Goal: Check status

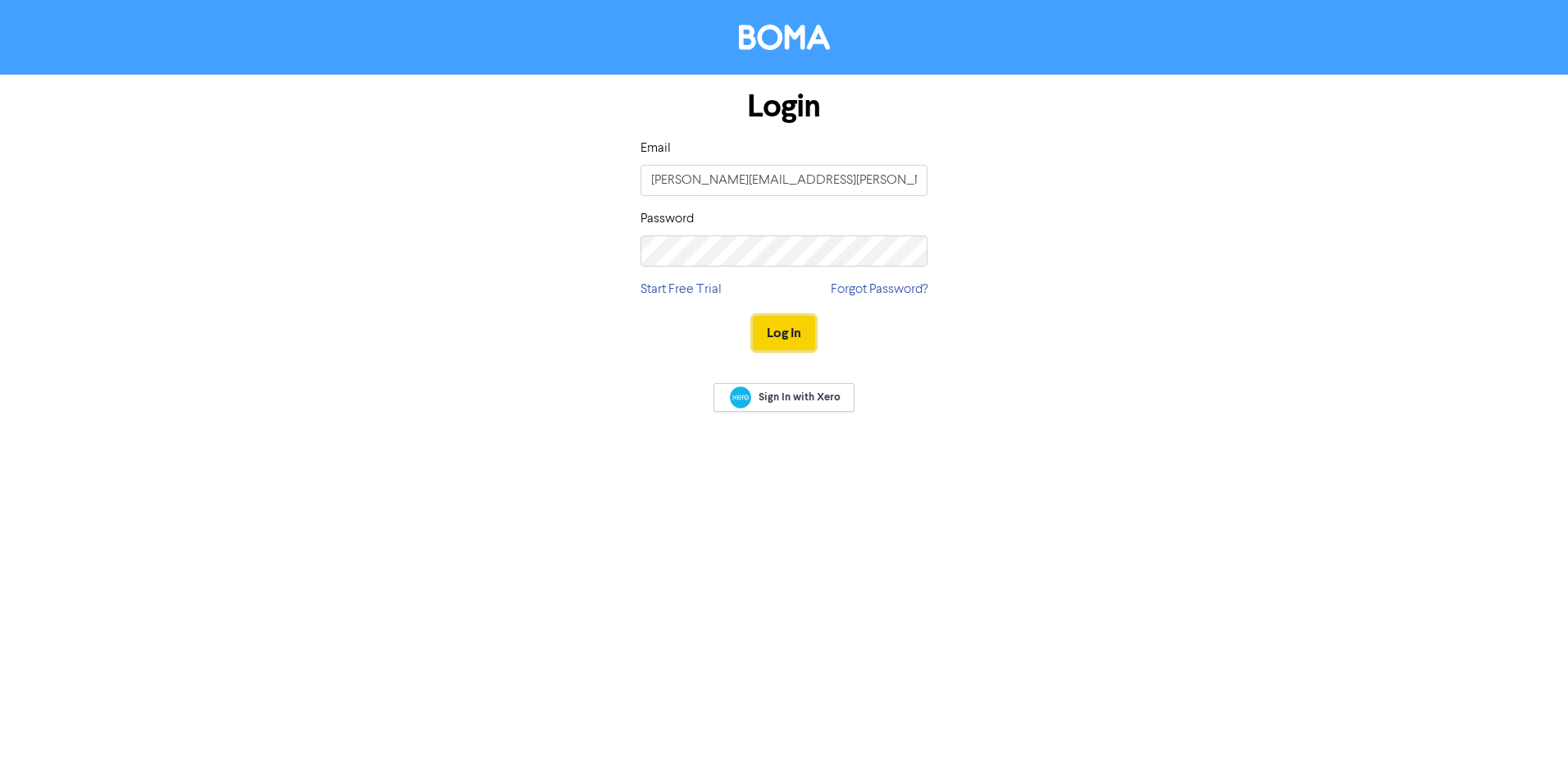
click at [771, 330] on button "Log In" at bounding box center [784, 332] width 62 height 34
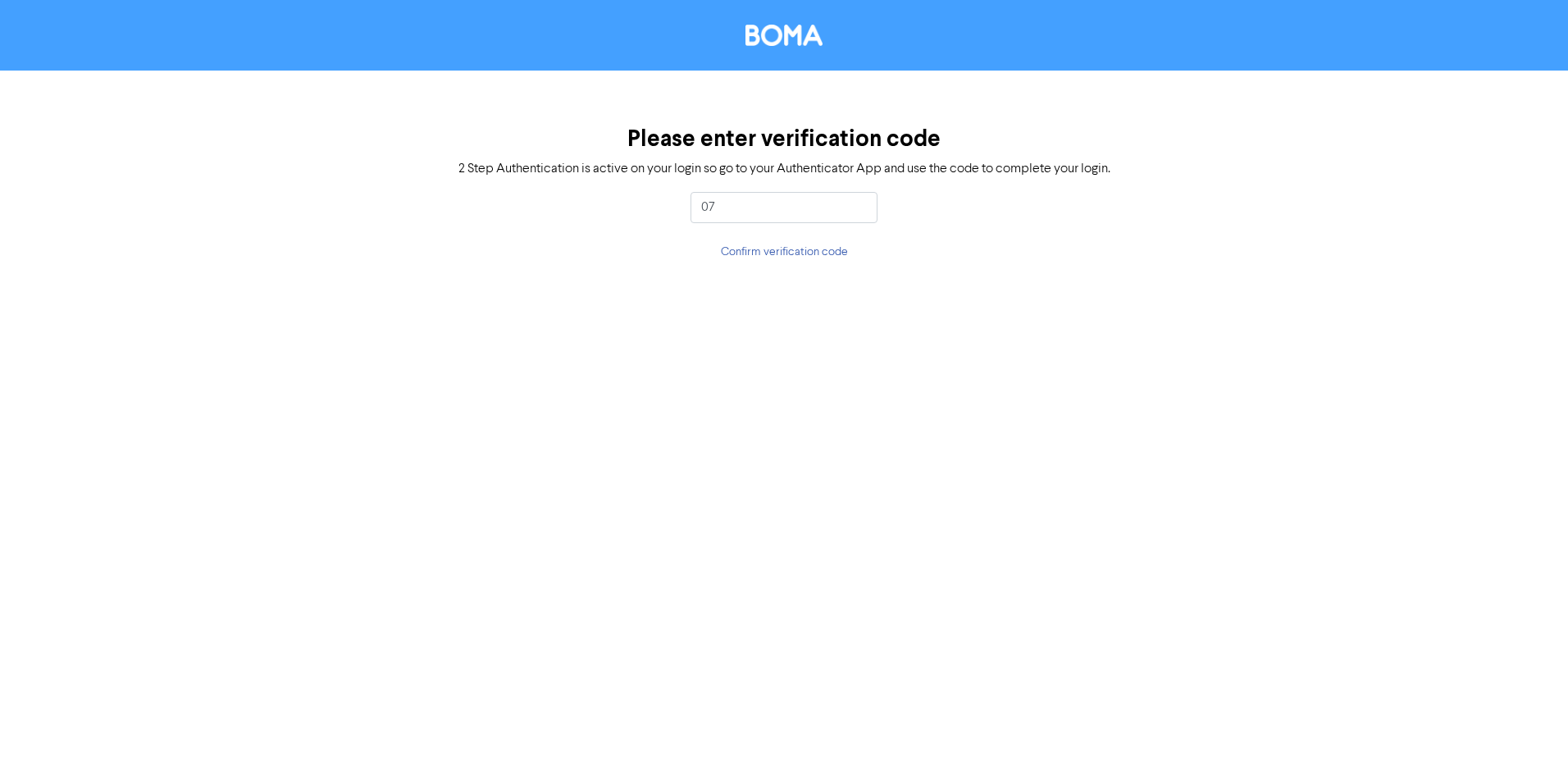
type input "0"
type input "687132"
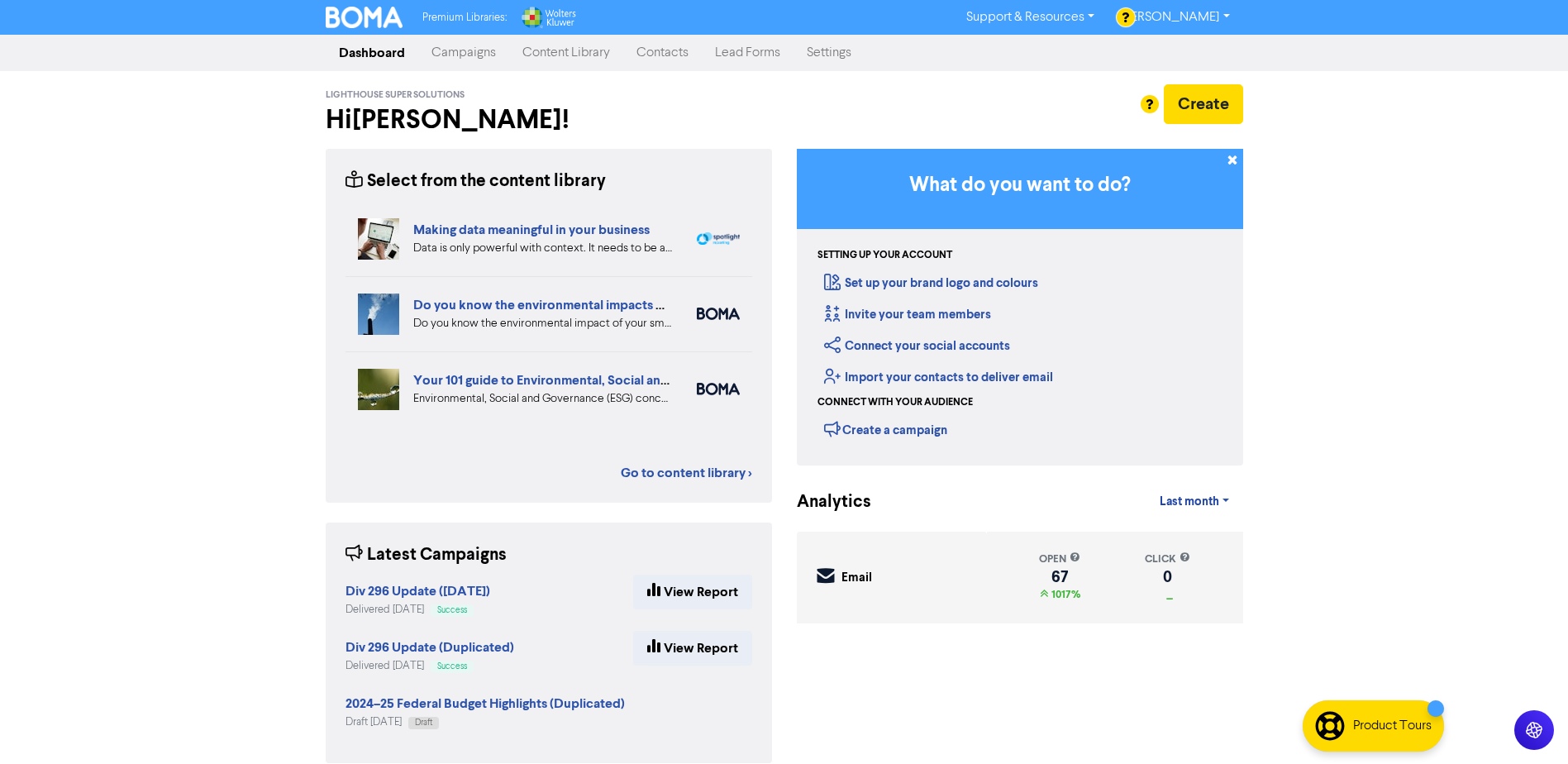
click at [468, 58] on link "Campaigns" at bounding box center [463, 53] width 91 height 33
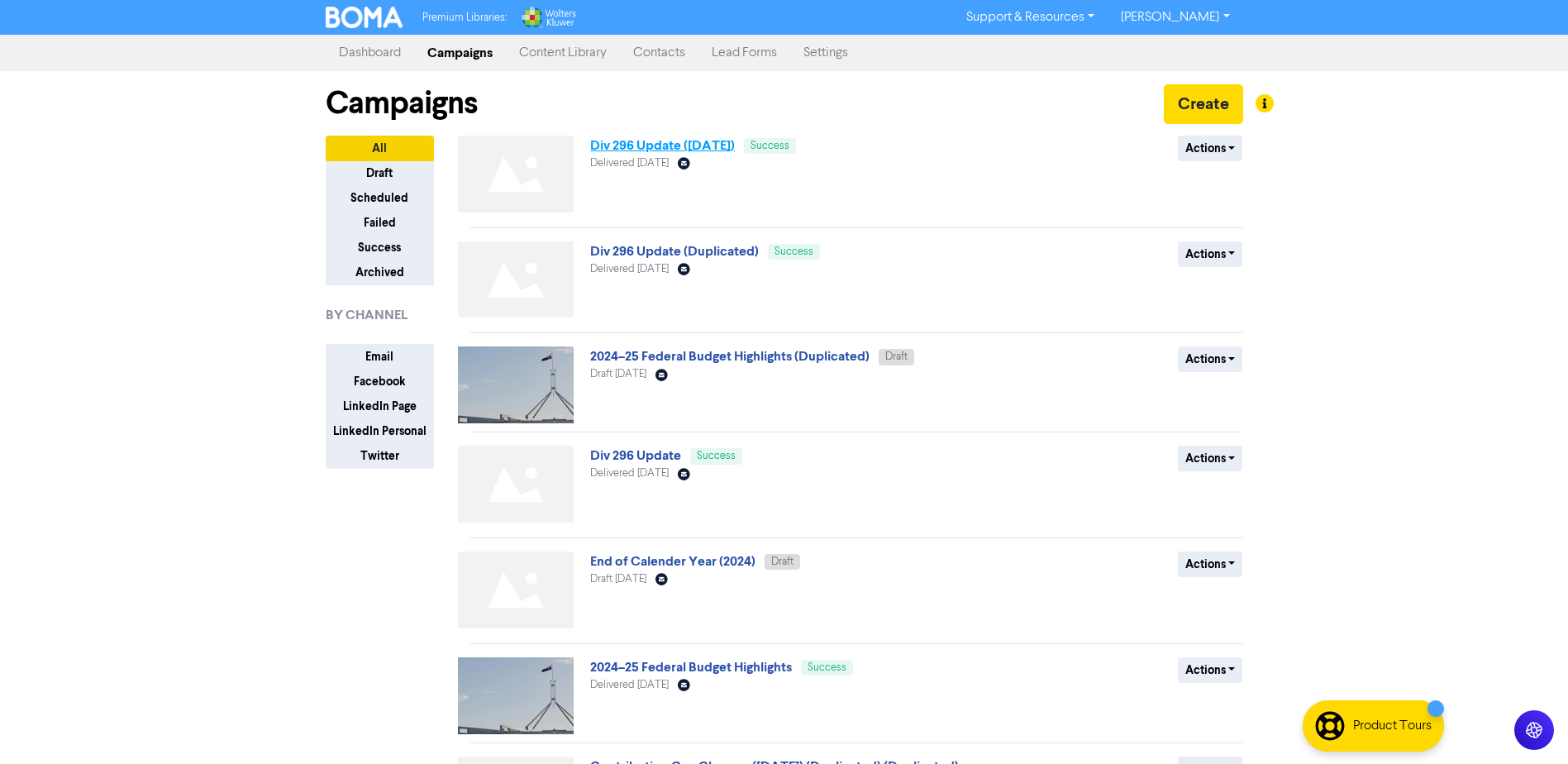
click at [729, 142] on link "Div 296 Update ([DATE])" at bounding box center [662, 145] width 144 height 17
